Goal: Information Seeking & Learning: Learn about a topic

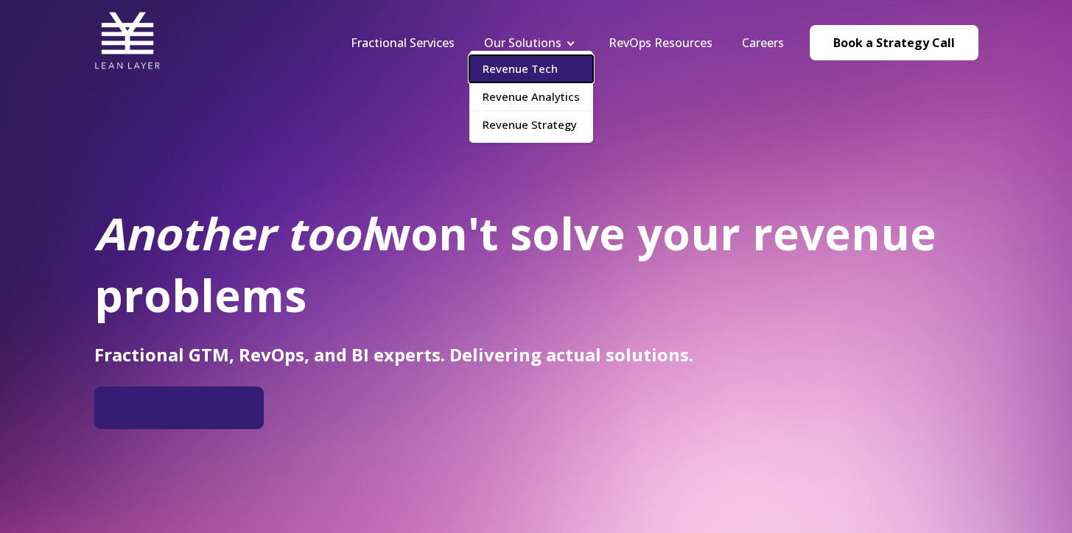
click at [537, 74] on link "Revenue Tech" at bounding box center [531, 68] width 124 height 27
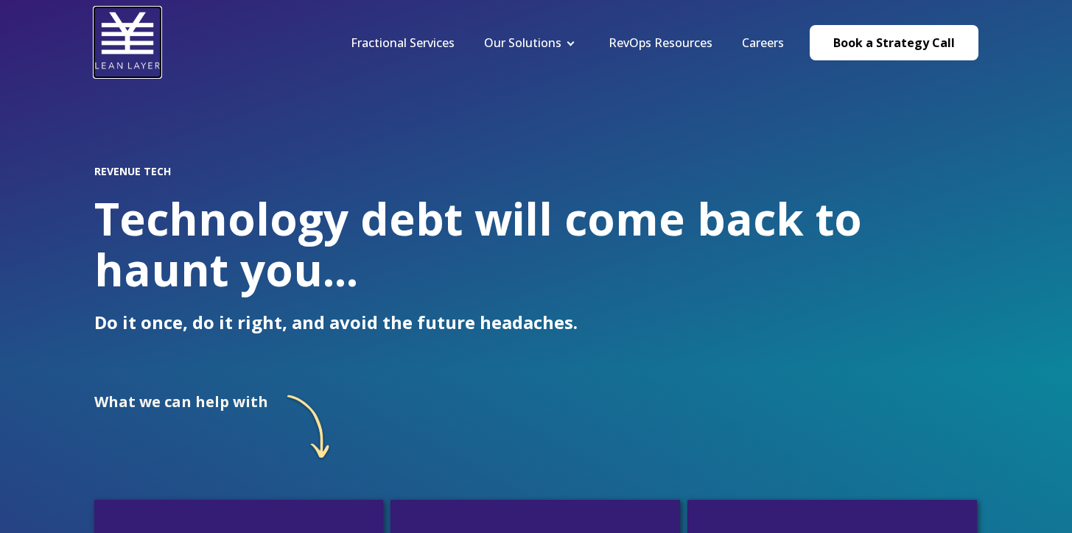
click at [133, 44] on img at bounding box center [127, 40] width 66 height 66
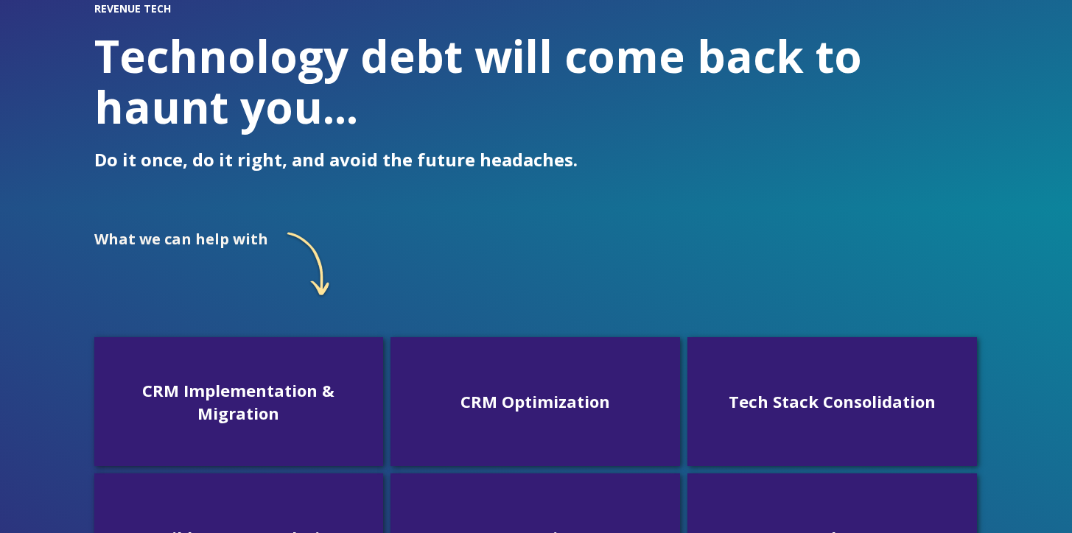
scroll to position [164, 0]
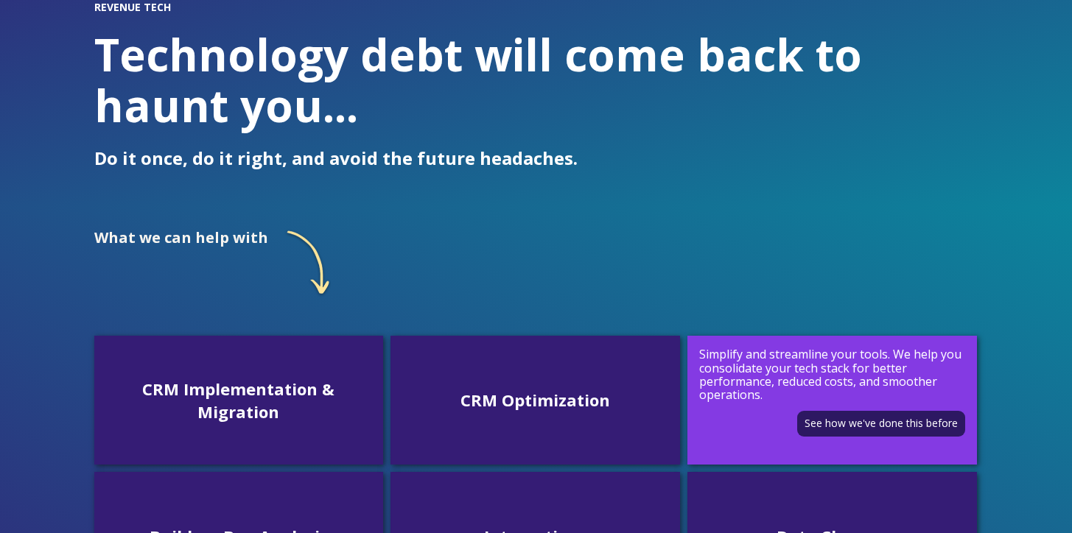
click at [801, 395] on p "Simplify and streamline your tools. We help you consolidate your tech stack for…" at bounding box center [832, 375] width 266 height 54
click at [843, 422] on link "See how we've done this before" at bounding box center [881, 424] width 168 height 26
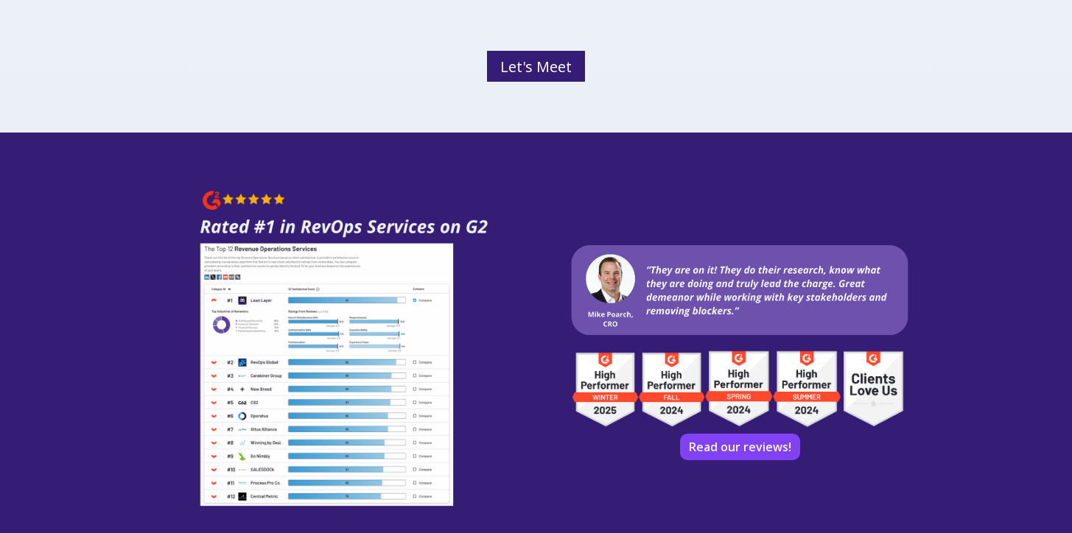
scroll to position [2543, 0]
click at [698, 436] on link "Read our reviews!" at bounding box center [740, 447] width 110 height 22
